Goal: Transaction & Acquisition: Obtain resource

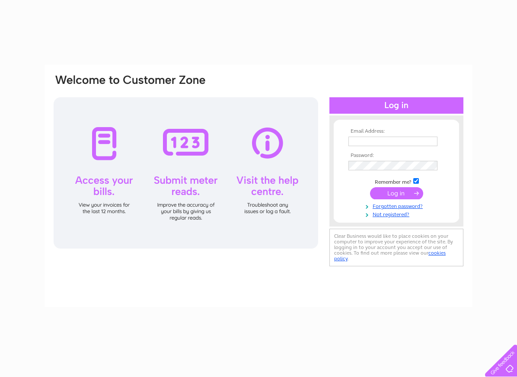
type input "[EMAIL_ADDRESS][DOMAIN_NAME]"
click at [393, 189] on input "submit" at bounding box center [396, 193] width 53 height 12
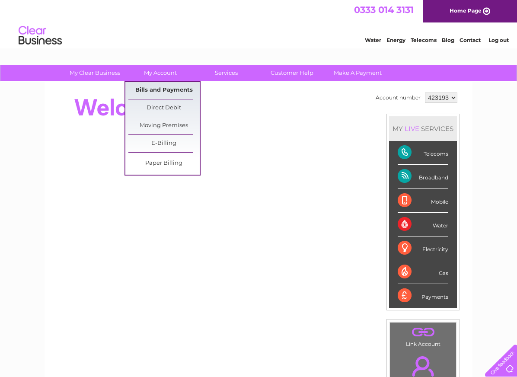
click at [168, 87] on link "Bills and Payments" at bounding box center [163, 90] width 71 height 17
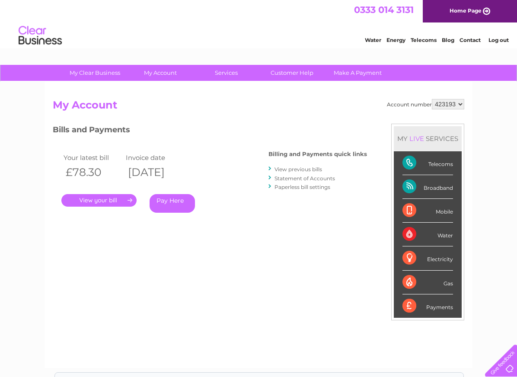
click at [287, 166] on link "View previous bills" at bounding box center [298, 169] width 48 height 6
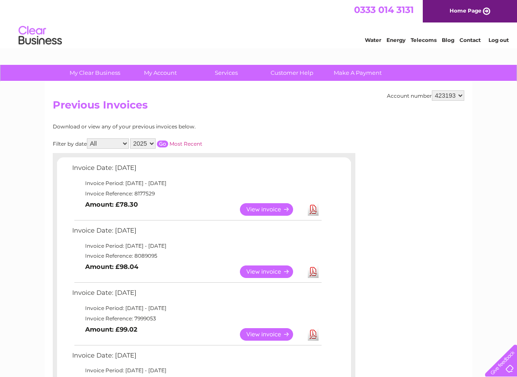
click at [313, 206] on link "Download" at bounding box center [313, 209] width 11 height 13
click at [312, 270] on link "Download" at bounding box center [313, 271] width 11 height 13
click at [312, 267] on link "Download" at bounding box center [313, 271] width 11 height 13
